Goal: Information Seeking & Learning: Learn about a topic

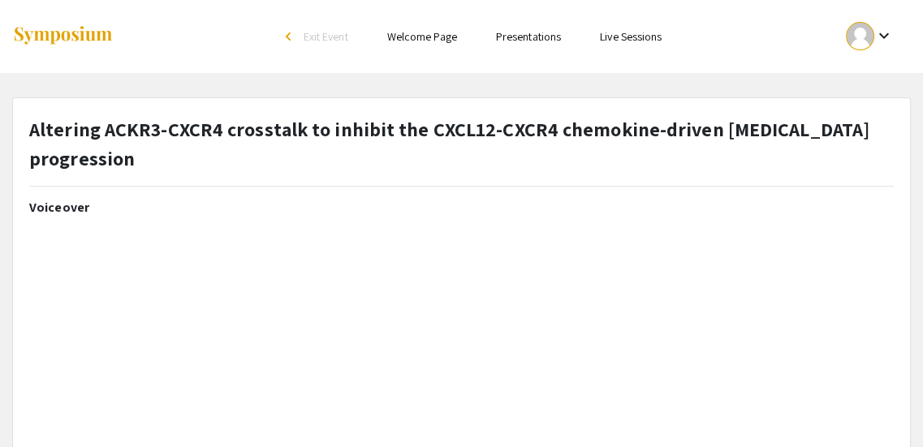
select select "custom"
type input "0"
select select "custom"
type input "1"
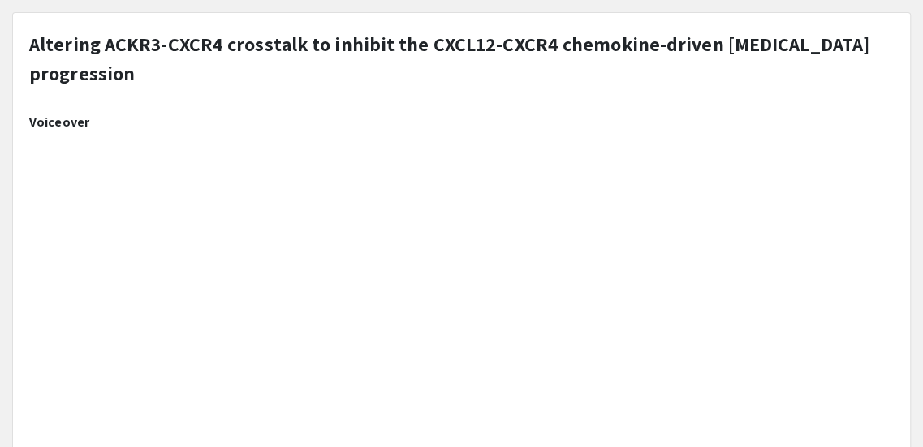
scroll to position [84, 0]
select select "auto"
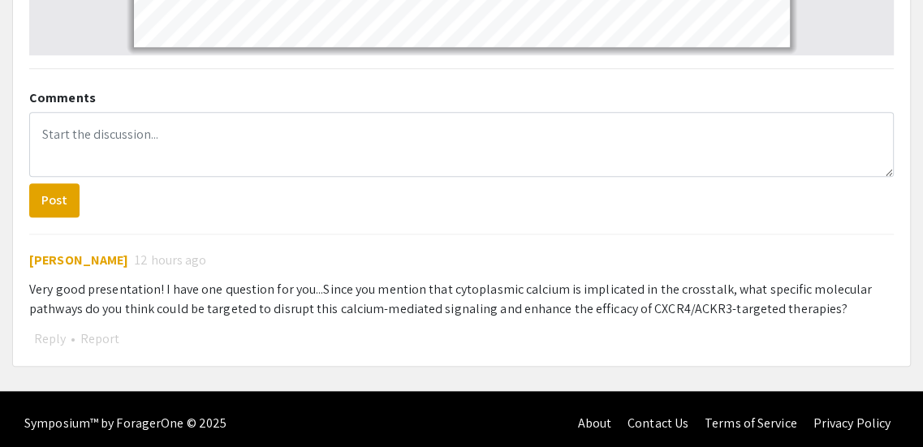
scroll to position [1281, 0]
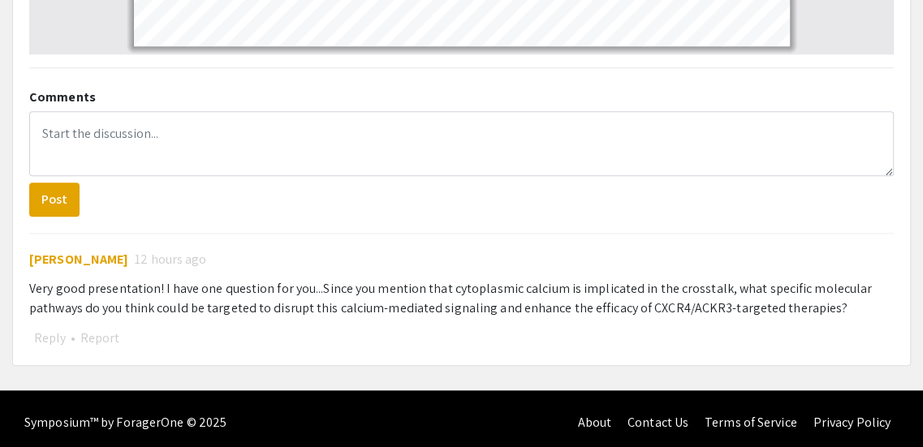
click at [45, 256] on span "[PERSON_NAME]" at bounding box center [78, 259] width 99 height 17
click at [47, 260] on span "[PERSON_NAME]" at bounding box center [78, 259] width 99 height 17
